Goal: Task Accomplishment & Management: Use online tool/utility

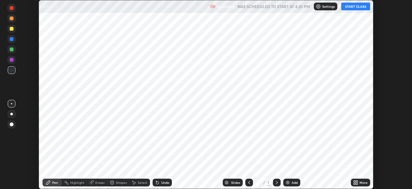
scroll to position [189, 412]
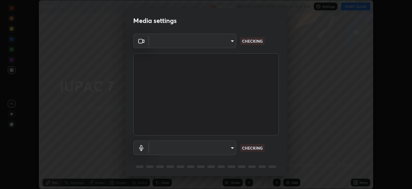
click at [228, 147] on body "Erase all IUPAC 7 Recording WAS SCHEDULED TO START AT 4:20 PM Settings START CL…" at bounding box center [206, 94] width 412 height 189
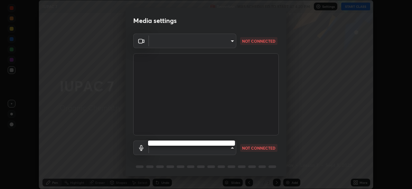
type input "ddeb460be698feac5301e169f53eca599c89e620ae617368e30cc776484c20c4"
type input "communications"
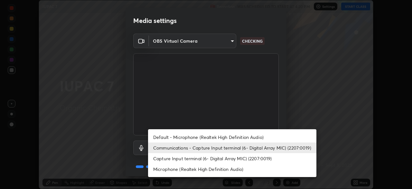
click at [269, 111] on div at bounding box center [206, 94] width 412 height 189
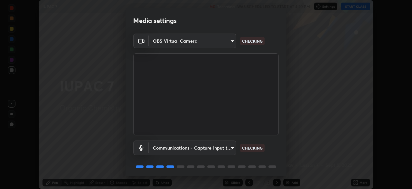
scroll to position [23, 0]
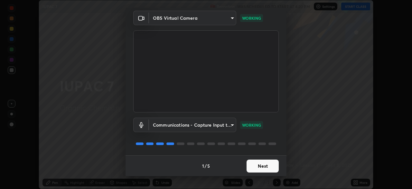
click at [259, 166] on button "Next" at bounding box center [263, 165] width 32 height 13
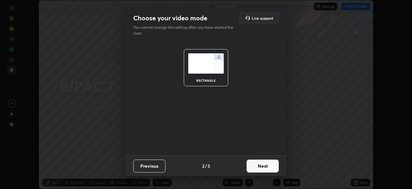
click at [259, 166] on button "Next" at bounding box center [263, 165] width 32 height 13
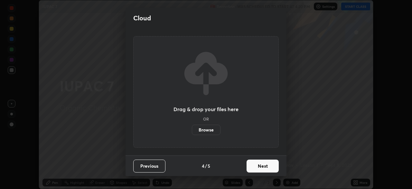
click at [260, 168] on button "Next" at bounding box center [263, 165] width 32 height 13
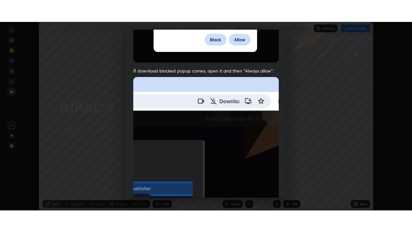
scroll to position [154, 0]
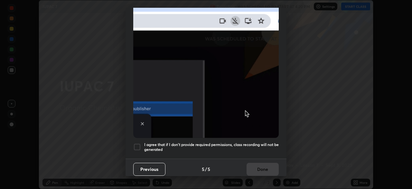
click at [240, 142] on h5 "I agree that if I don't provide required permissions, class recording will not …" at bounding box center [211, 147] width 135 height 10
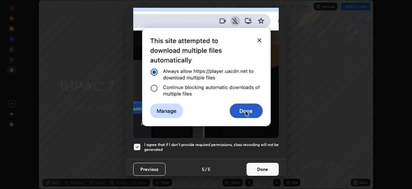
click at [256, 167] on button "Done" at bounding box center [263, 168] width 32 height 13
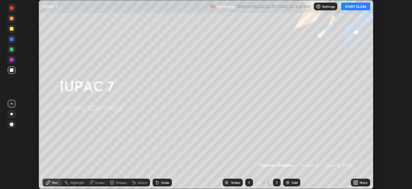
click at [350, 5] on button "START CLASS" at bounding box center [356, 7] width 29 height 8
click at [289, 181] on img at bounding box center [288, 181] width 5 height 5
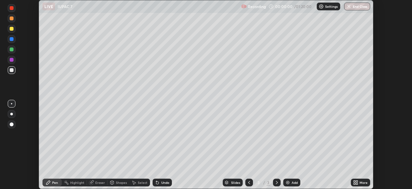
click at [359, 181] on div "More" at bounding box center [360, 182] width 19 height 8
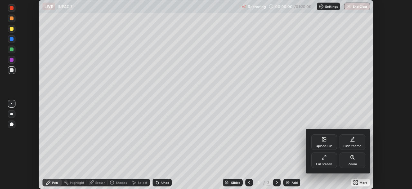
click at [331, 159] on div "Full screen" at bounding box center [325, 159] width 26 height 15
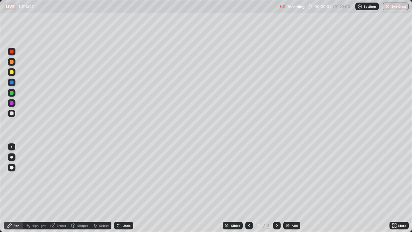
scroll to position [232, 412]
click at [123, 188] on div "Undo" at bounding box center [127, 225] width 8 height 3
click at [59, 188] on div "Eraser" at bounding box center [62, 225] width 10 height 3
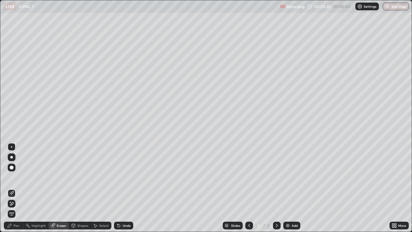
click at [15, 188] on div "Pen" at bounding box center [17, 225] width 6 height 3
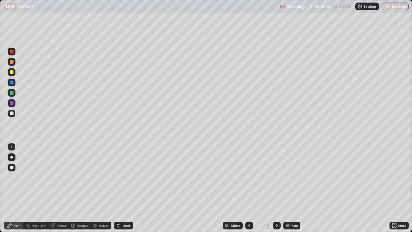
click at [12, 72] on div at bounding box center [12, 72] width 4 height 4
click at [12, 111] on div at bounding box center [12, 114] width 8 height 8
click at [12, 73] on div at bounding box center [12, 72] width 4 height 4
click at [13, 73] on div at bounding box center [12, 72] width 4 height 4
click at [292, 188] on div "Add" at bounding box center [295, 225] width 6 height 3
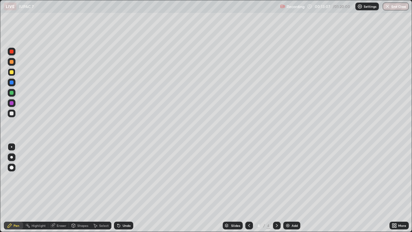
click at [124, 188] on div "Undo" at bounding box center [123, 226] width 19 height 8
click at [60, 188] on div "Eraser" at bounding box center [62, 225] width 10 height 3
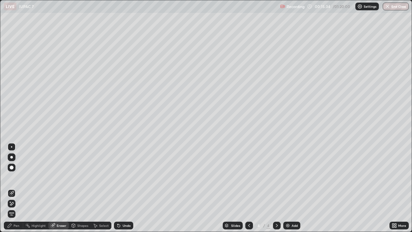
click at [18, 188] on div "Pen" at bounding box center [17, 225] width 6 height 3
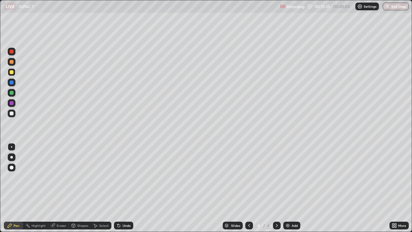
click at [12, 112] on div at bounding box center [12, 113] width 4 height 4
click at [125, 188] on div "Undo" at bounding box center [127, 225] width 8 height 3
click at [290, 188] on div "Add" at bounding box center [292, 226] width 17 height 8
click at [60, 188] on div "Eraser" at bounding box center [62, 225] width 10 height 3
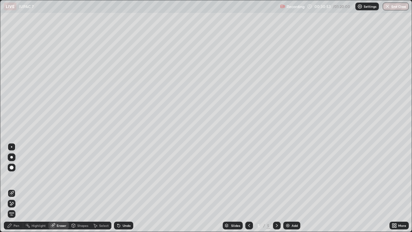
click at [17, 188] on div "Pen" at bounding box center [17, 225] width 6 height 3
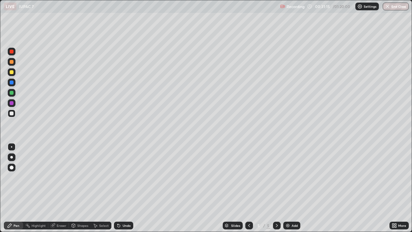
click at [125, 188] on div "Undo" at bounding box center [127, 225] width 8 height 3
click at [124, 188] on div "Undo" at bounding box center [127, 225] width 8 height 3
click at [125, 188] on div "Undo" at bounding box center [127, 225] width 8 height 3
click at [129, 188] on div "Undo" at bounding box center [127, 225] width 8 height 3
click at [130, 188] on div "Undo" at bounding box center [123, 226] width 19 height 8
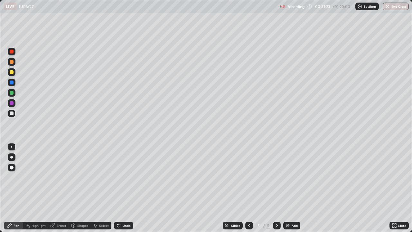
click at [58, 188] on div "Eraser" at bounding box center [62, 225] width 10 height 3
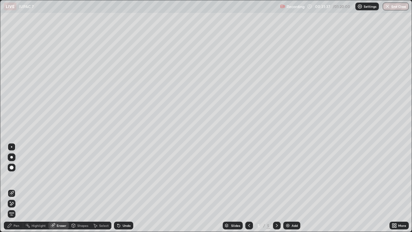
click at [20, 188] on div "Pen" at bounding box center [13, 226] width 19 height 8
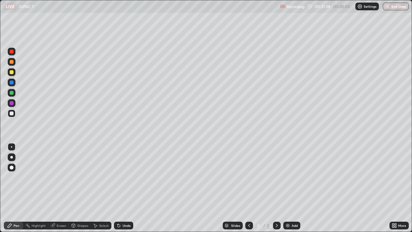
click at [10, 73] on div at bounding box center [12, 72] width 4 height 4
click at [123, 188] on div "Undo" at bounding box center [127, 225] width 8 height 3
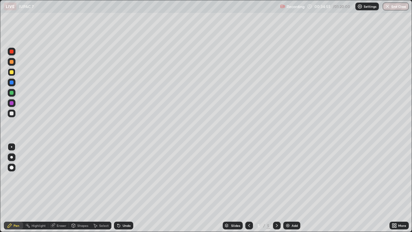
click at [123, 188] on div "Undo" at bounding box center [127, 225] width 8 height 3
click at [124, 188] on div "Undo" at bounding box center [127, 225] width 8 height 3
click at [125, 188] on div "Undo" at bounding box center [127, 225] width 8 height 3
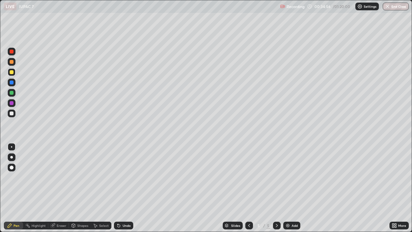
click at [125, 188] on div "Undo" at bounding box center [127, 225] width 8 height 3
click at [124, 188] on div "Undo" at bounding box center [127, 225] width 8 height 3
click at [125, 188] on div "Undo" at bounding box center [127, 225] width 8 height 3
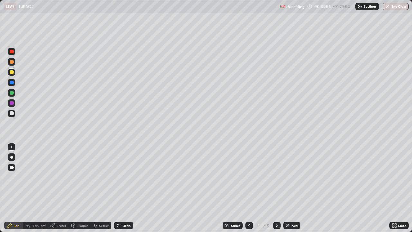
click at [125, 188] on div "Undo" at bounding box center [127, 225] width 8 height 3
click at [124, 188] on div "Undo" at bounding box center [127, 225] width 8 height 3
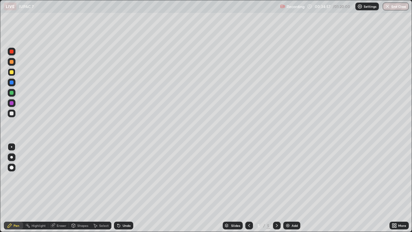
click at [123, 188] on div "Undo" at bounding box center [127, 225] width 8 height 3
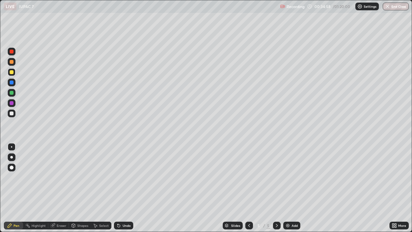
click at [123, 188] on div "Undo" at bounding box center [127, 225] width 8 height 3
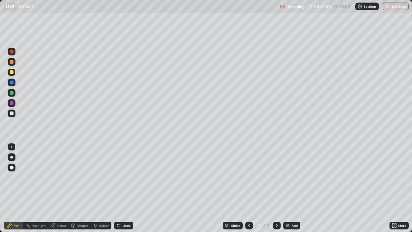
click at [123, 188] on div "Undo" at bounding box center [127, 225] width 8 height 3
click at [293, 188] on div "Add" at bounding box center [295, 225] width 6 height 3
click at [15, 114] on div at bounding box center [12, 114] width 8 height 8
click at [123, 188] on div "Undo" at bounding box center [127, 225] width 8 height 3
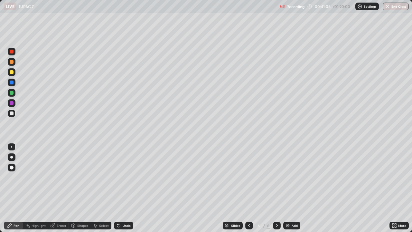
click at [128, 188] on div "Undo" at bounding box center [127, 225] width 8 height 3
click at [127, 188] on div "Undo" at bounding box center [127, 225] width 8 height 3
click at [128, 188] on div "Undo" at bounding box center [127, 225] width 8 height 3
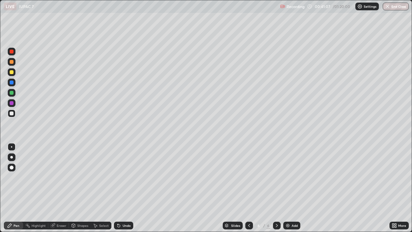
click at [129, 188] on div "Undo" at bounding box center [127, 225] width 8 height 3
click at [128, 188] on div "Undo" at bounding box center [127, 225] width 8 height 3
click at [127, 188] on div "Undo" at bounding box center [127, 225] width 8 height 3
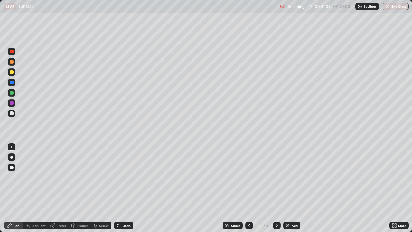
click at [126, 188] on div "Undo" at bounding box center [127, 225] width 8 height 3
click at [127, 188] on div "Undo" at bounding box center [127, 225] width 8 height 3
click at [126, 188] on div "Undo" at bounding box center [127, 225] width 8 height 3
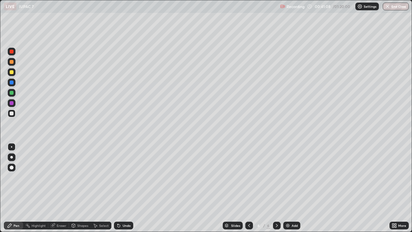
click at [126, 188] on div "Undo" at bounding box center [127, 225] width 8 height 3
click at [127, 188] on div "Undo" at bounding box center [127, 225] width 8 height 3
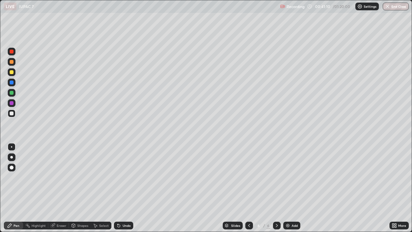
click at [127, 188] on div "Undo" at bounding box center [127, 225] width 8 height 3
click at [121, 188] on icon at bounding box center [118, 225] width 5 height 5
click at [118, 188] on icon at bounding box center [119, 226] width 3 height 3
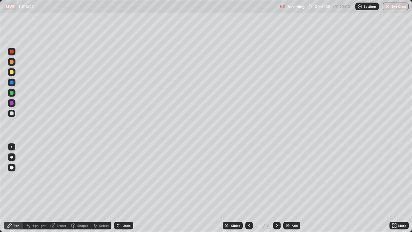
click at [11, 73] on div at bounding box center [12, 72] width 4 height 4
click at [120, 188] on icon at bounding box center [118, 225] width 5 height 5
click at [11, 113] on div at bounding box center [12, 113] width 4 height 4
click at [12, 73] on div at bounding box center [12, 72] width 4 height 4
click at [13, 72] on div at bounding box center [12, 72] width 4 height 4
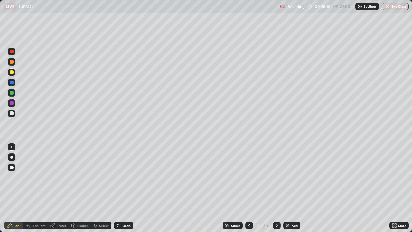
click at [289, 188] on img at bounding box center [288, 225] width 5 height 5
click at [121, 188] on div "Undo" at bounding box center [123, 226] width 19 height 8
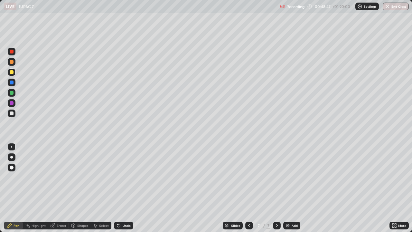
click at [122, 188] on div "Undo" at bounding box center [123, 226] width 19 height 8
click at [61, 188] on div "Eraser" at bounding box center [62, 225] width 10 height 3
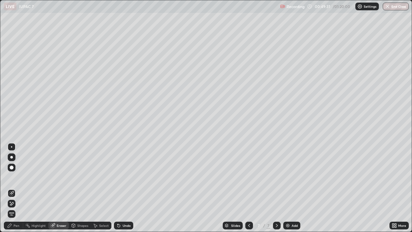
click at [15, 188] on div "Pen" at bounding box center [17, 225] width 6 height 3
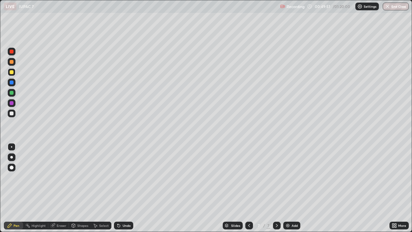
click at [56, 188] on div "Eraser" at bounding box center [58, 226] width 21 height 8
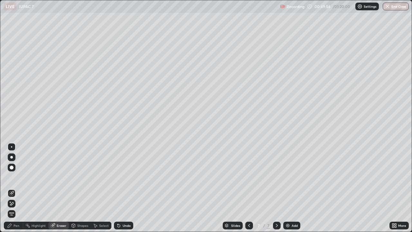
click at [18, 188] on div "Pen" at bounding box center [17, 225] width 6 height 3
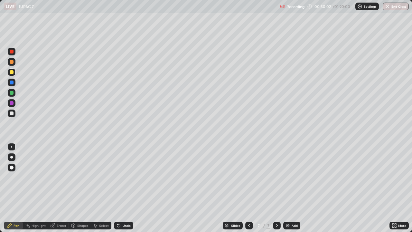
click at [62, 188] on div "Eraser" at bounding box center [62, 225] width 10 height 3
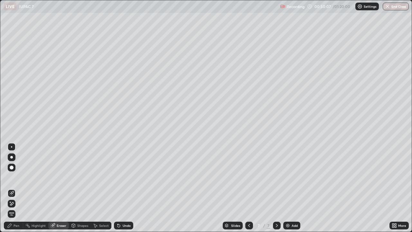
click at [17, 188] on div "Pen" at bounding box center [17, 225] width 6 height 3
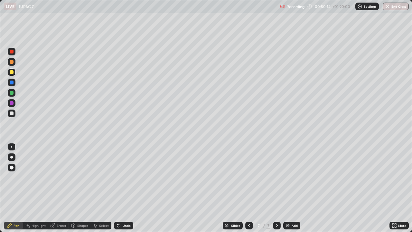
click at [57, 188] on div "Eraser" at bounding box center [62, 225] width 10 height 3
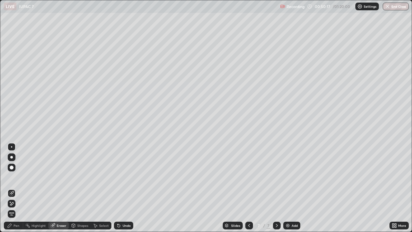
click at [15, 188] on div "Pen" at bounding box center [17, 225] width 6 height 3
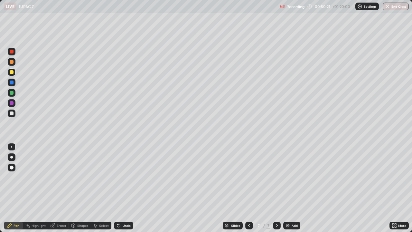
click at [16, 188] on div "Pen" at bounding box center [17, 225] width 6 height 3
click at [12, 113] on div at bounding box center [12, 113] width 4 height 4
click at [61, 188] on div "Eraser" at bounding box center [62, 225] width 10 height 3
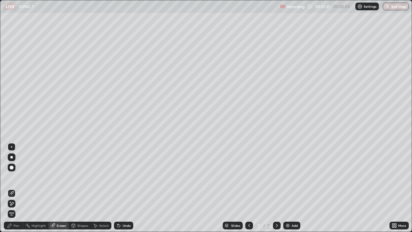
click at [15, 188] on div "Pen" at bounding box center [17, 225] width 6 height 3
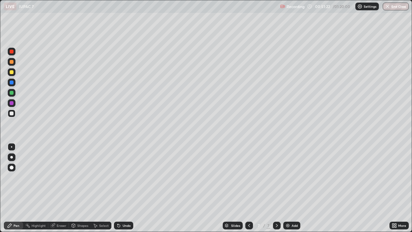
click at [13, 112] on div at bounding box center [12, 113] width 4 height 4
click at [125, 188] on div "Undo" at bounding box center [127, 225] width 8 height 3
click at [11, 112] on div at bounding box center [12, 113] width 4 height 4
click at [10, 70] on div at bounding box center [12, 72] width 4 height 4
click at [13, 114] on div at bounding box center [12, 113] width 4 height 4
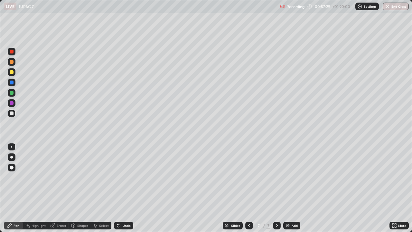
click at [288, 188] on img at bounding box center [288, 225] width 5 height 5
click at [13, 73] on div at bounding box center [12, 72] width 8 height 8
click at [16, 188] on div "Pen" at bounding box center [13, 226] width 19 height 8
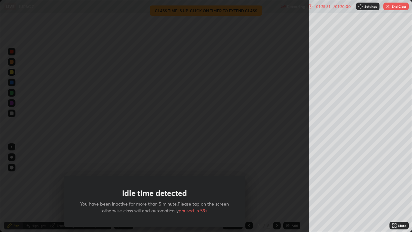
click at [398, 5] on button "End Class" at bounding box center [396, 7] width 25 height 8
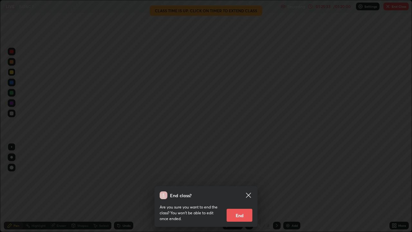
click at [240, 188] on button "End" at bounding box center [240, 215] width 26 height 13
